Goal: Transaction & Acquisition: Purchase product/service

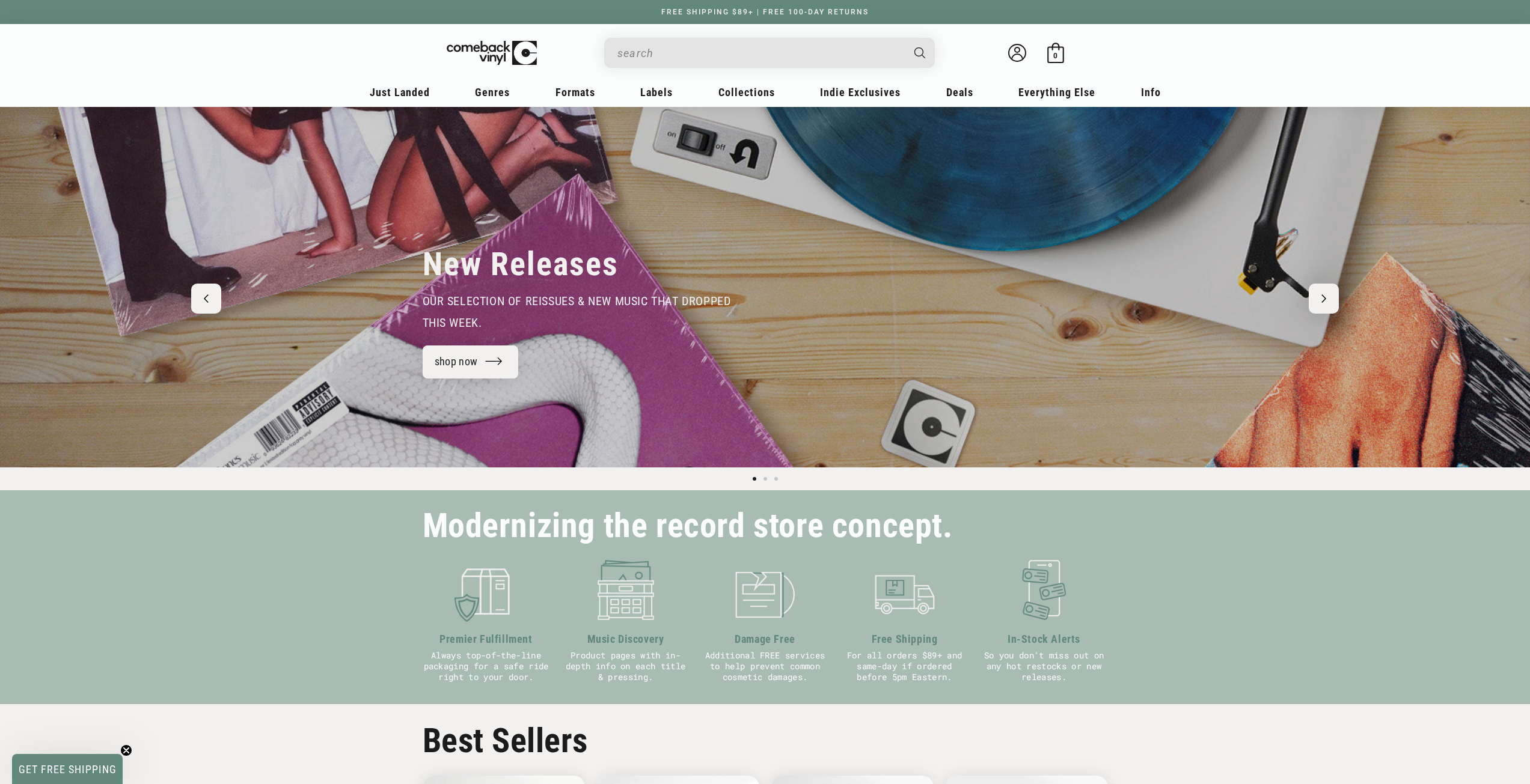
click at [715, 52] on input "When autocomplete results are available use up and down arrows to review and en…" at bounding box center [760, 53] width 285 height 25
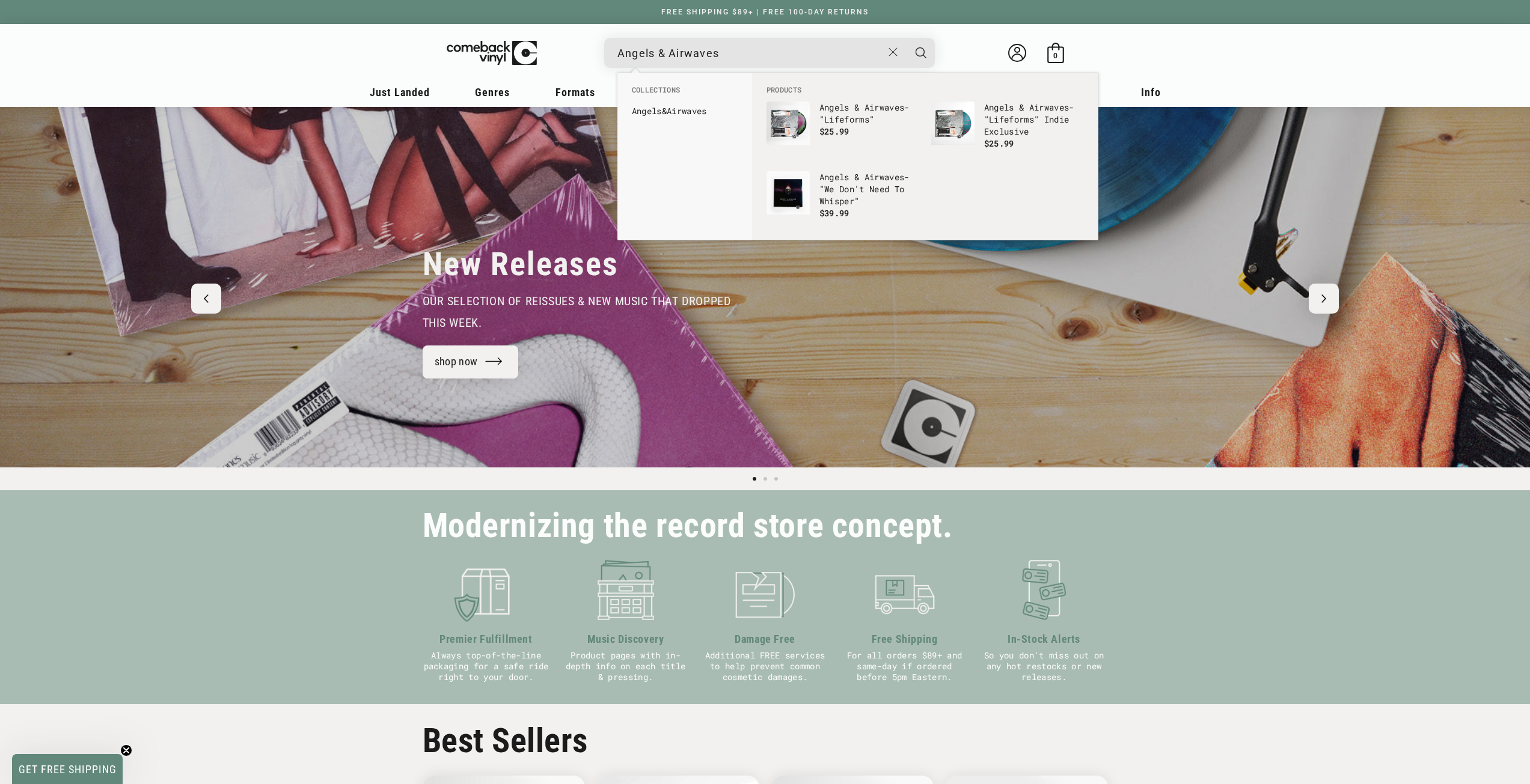
type input "Angels & Airwaves"
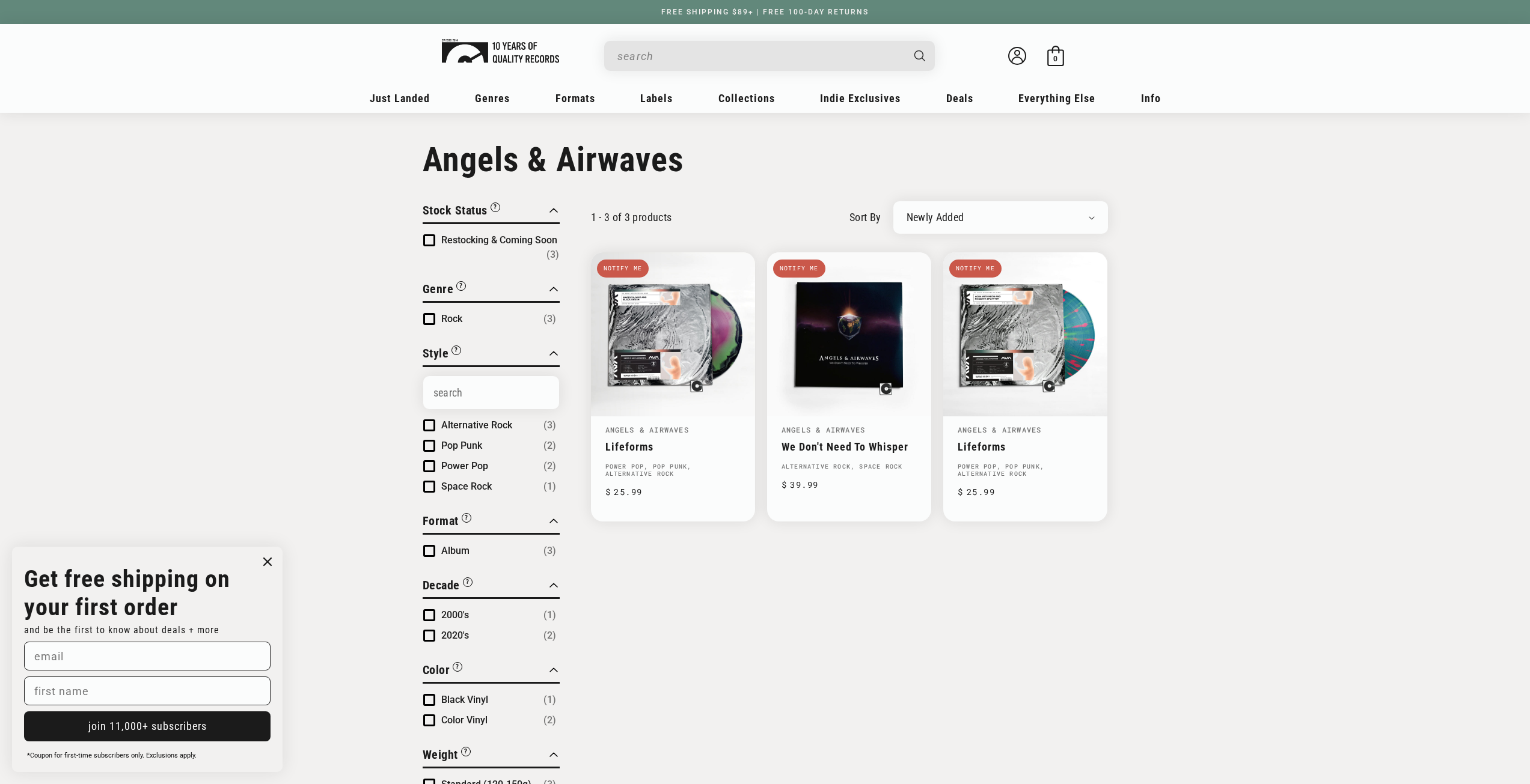
click at [500, 46] on img at bounding box center [500, 51] width 117 height 24
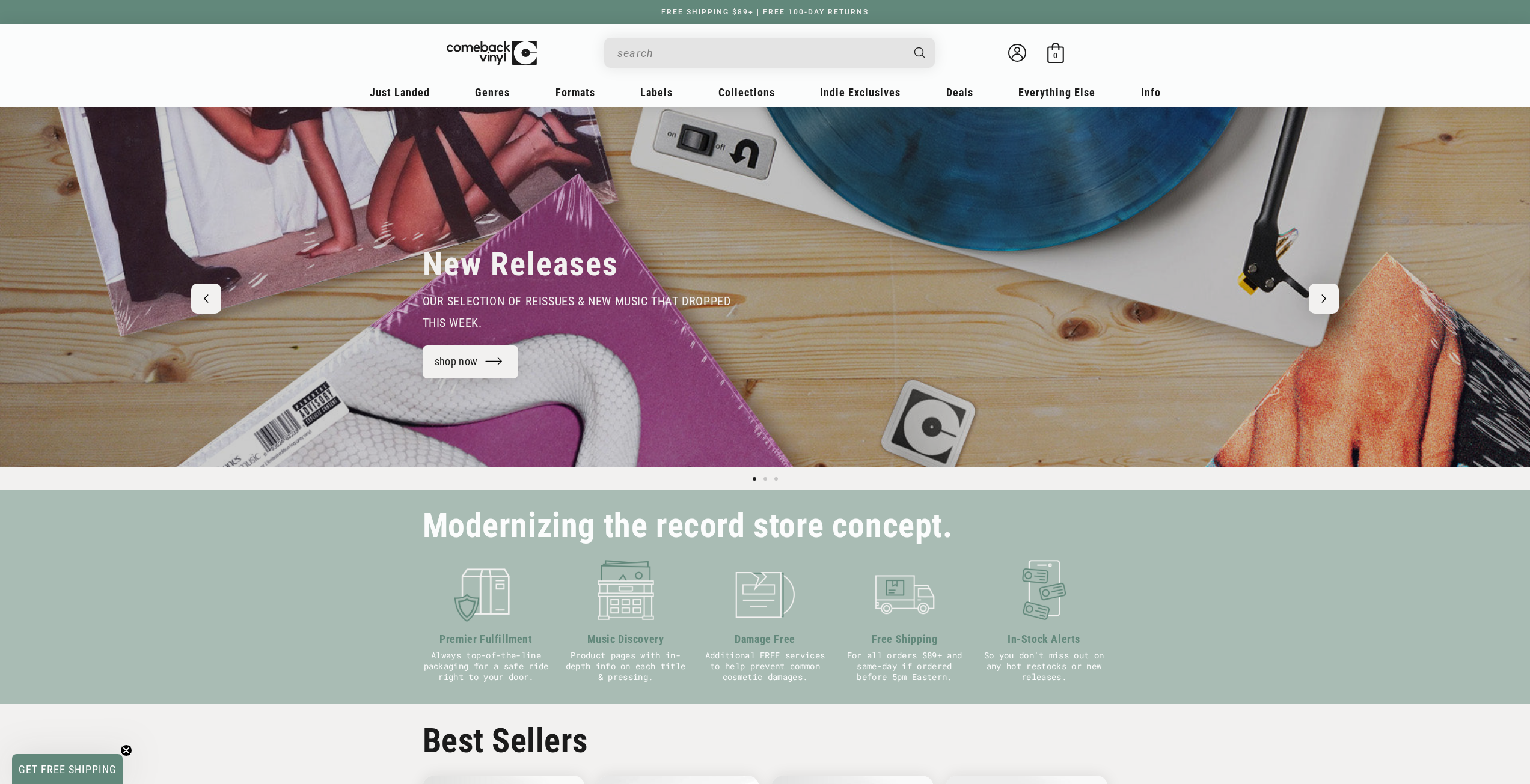
click at [676, 50] on input "When autocomplete results are available use up and down arrows to review and en…" at bounding box center [760, 53] width 285 height 25
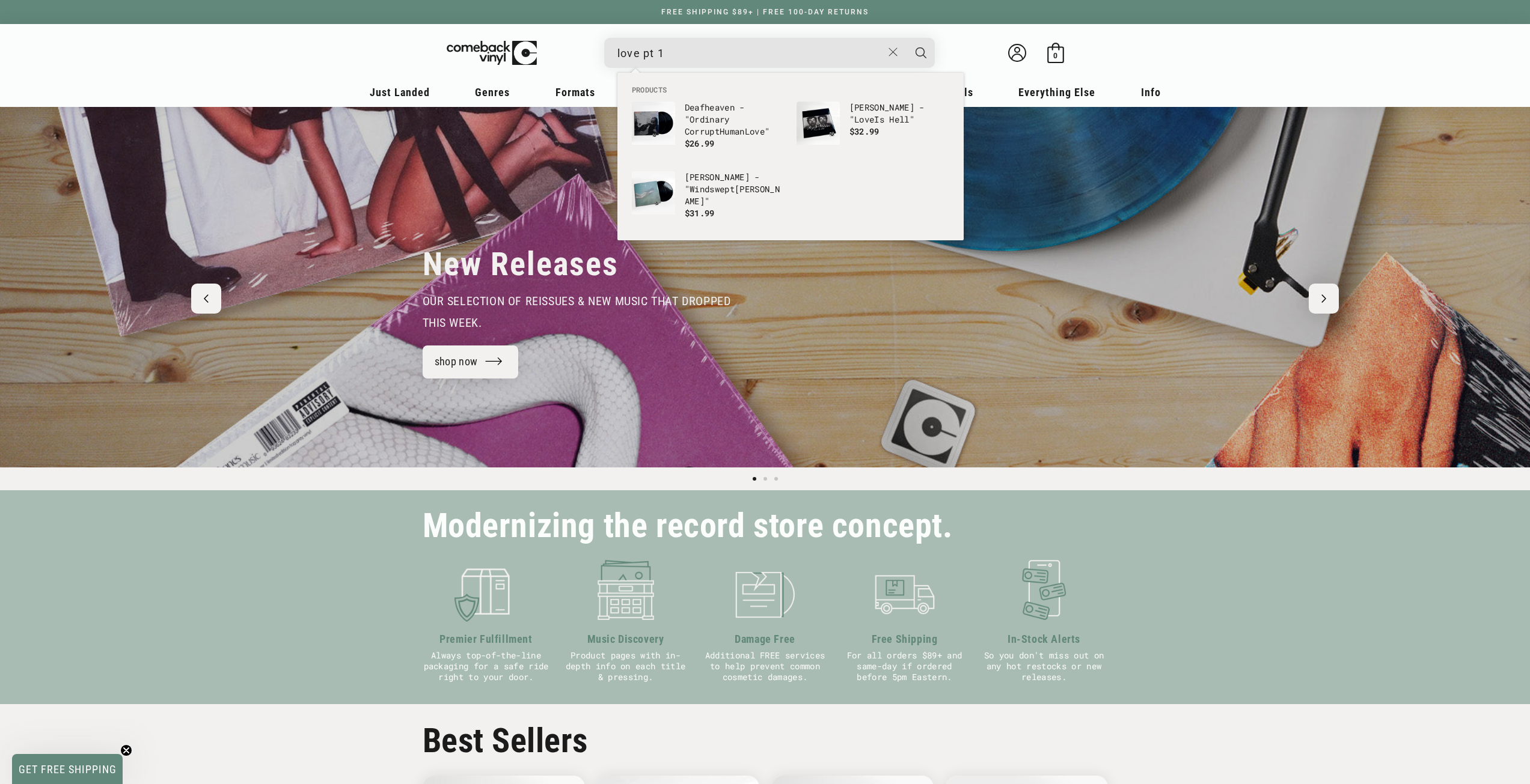
type input "love pt 1"
click at [906, 38] on button "Search" at bounding box center [921, 52] width 30 height 30
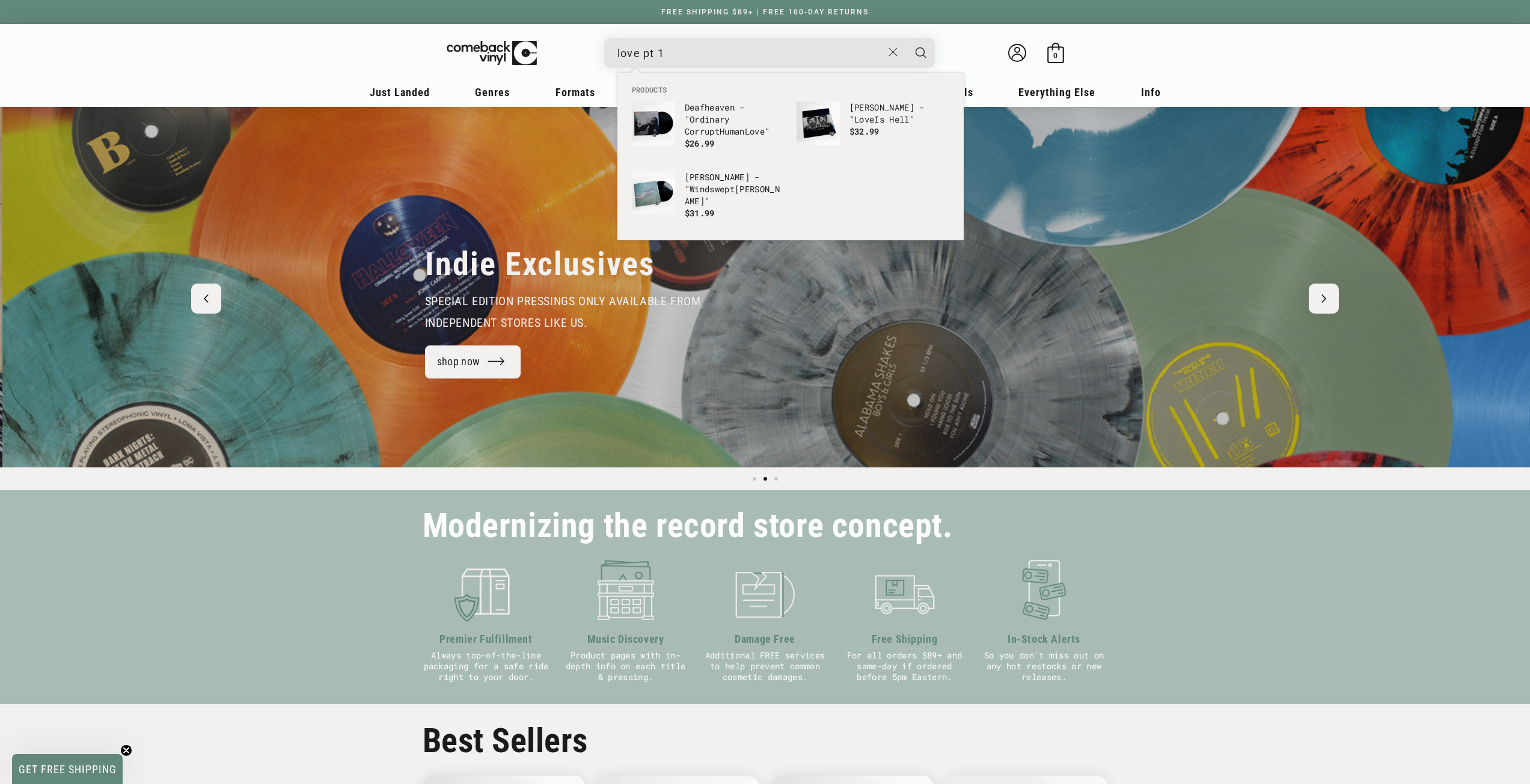
scroll to position [0, 1530]
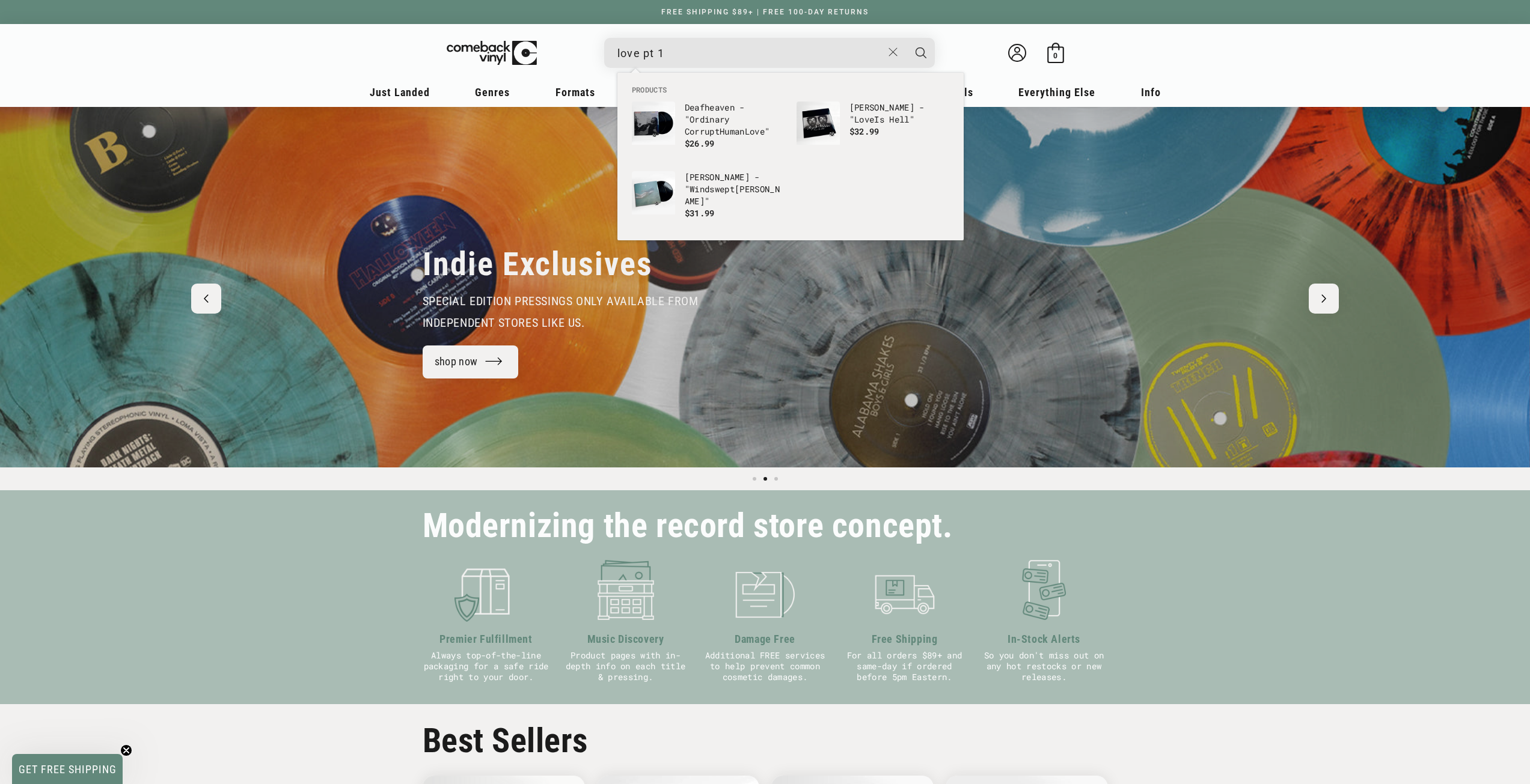
click at [906, 38] on button "Search" at bounding box center [921, 52] width 30 height 30
